Goal: Navigation & Orientation: Find specific page/section

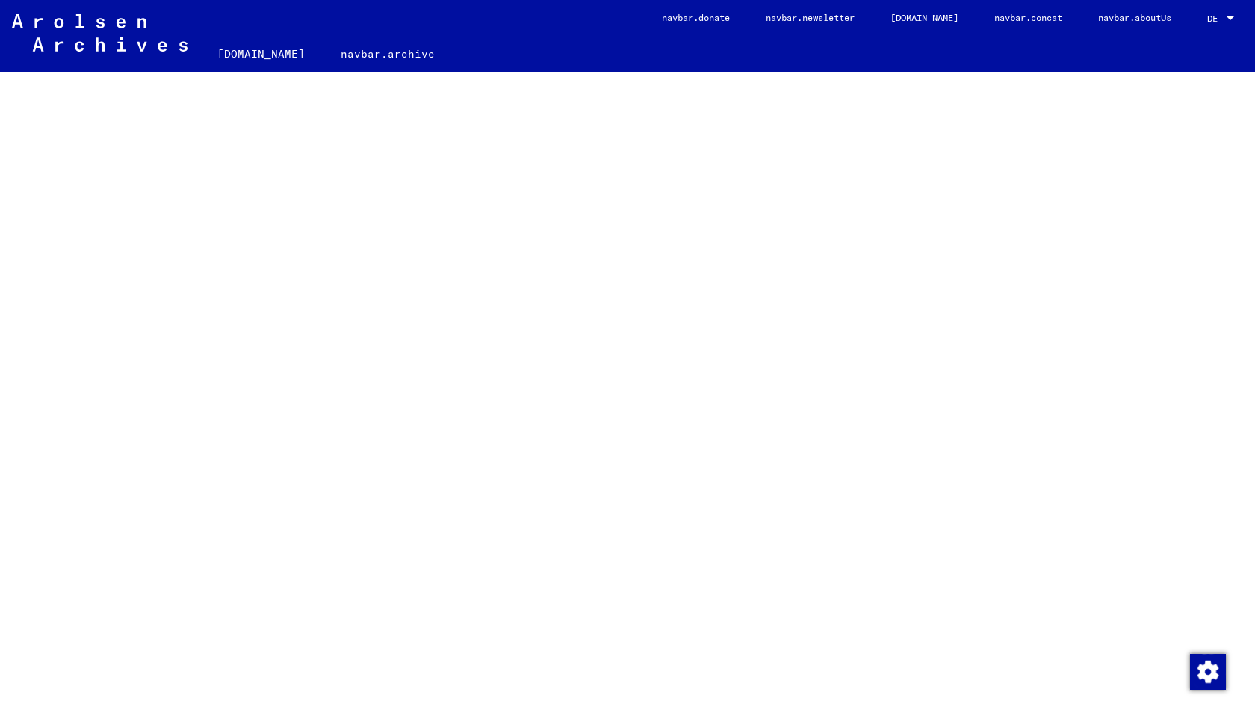
click at [1207, 22] on span "DE" at bounding box center [1215, 18] width 16 height 10
click at [1209, 18] on span "DE" at bounding box center [1215, 18] width 16 height 10
click at [1227, 17] on div at bounding box center [1230, 18] width 7 height 4
click at [1211, 17] on span "DE" at bounding box center [1215, 18] width 16 height 10
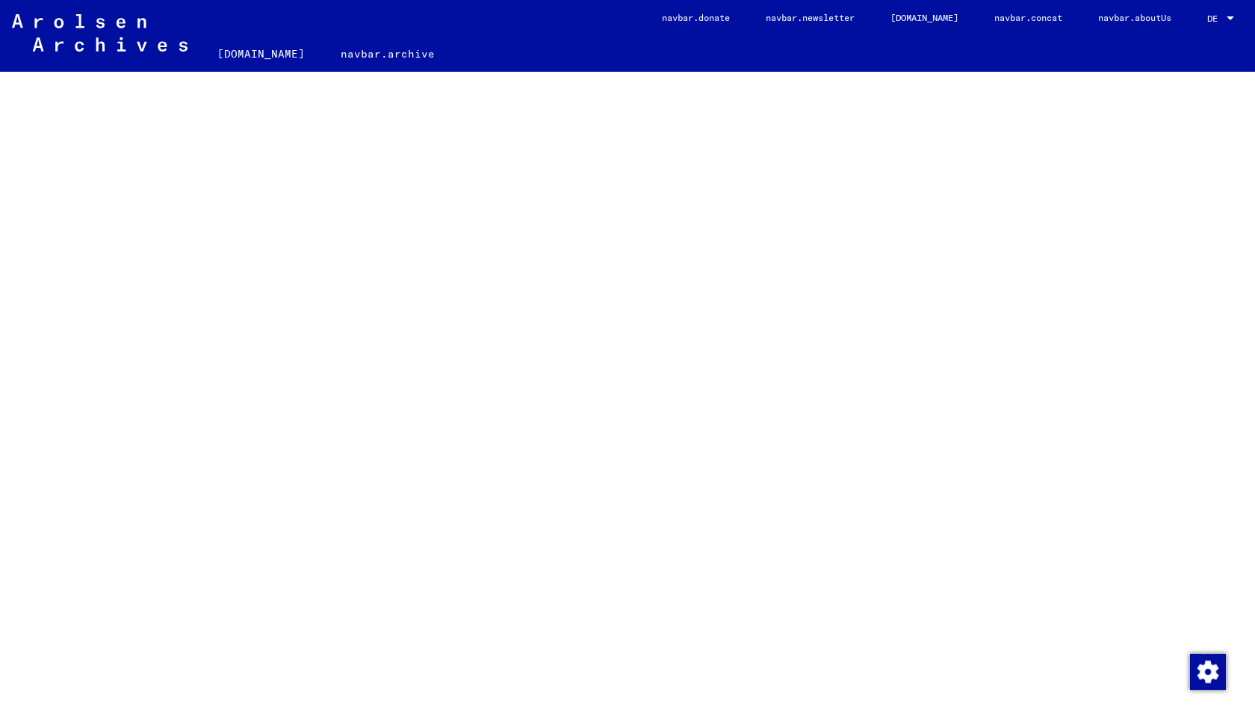
click at [1207, 17] on span "DE" at bounding box center [1215, 18] width 16 height 10
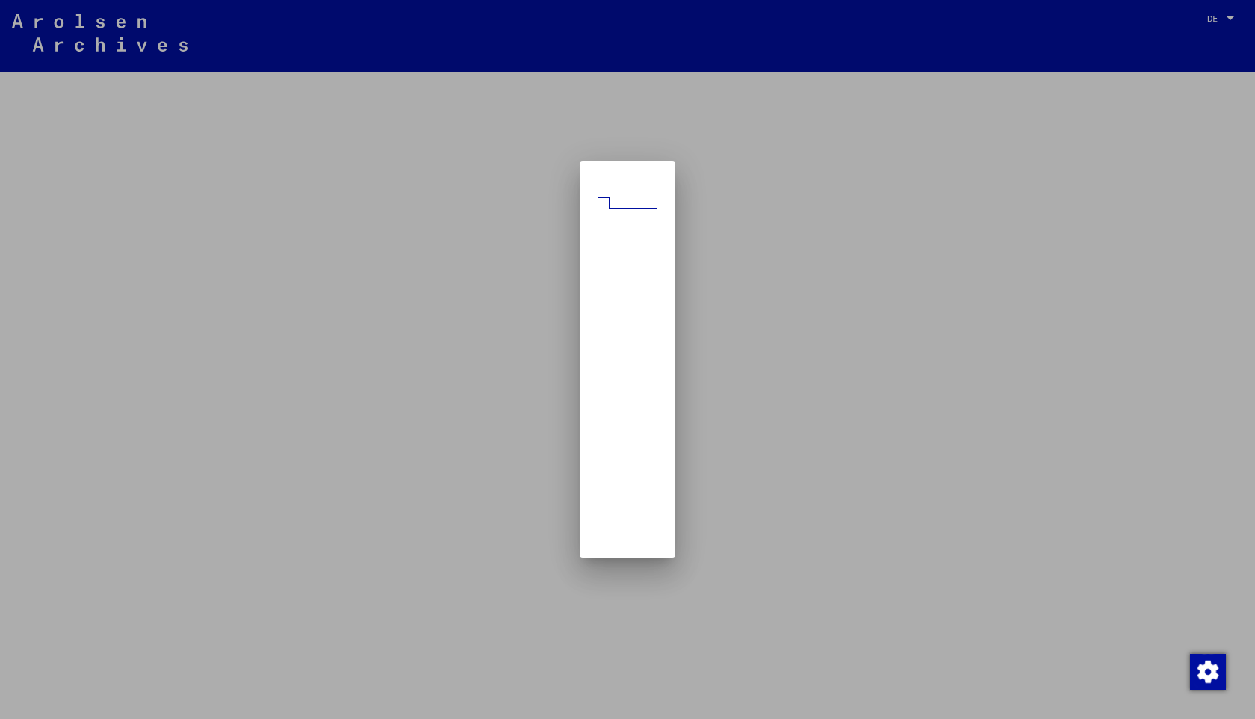
click at [853, 224] on div at bounding box center [627, 359] width 1255 height 719
